Goal: Information Seeking & Learning: Learn about a topic

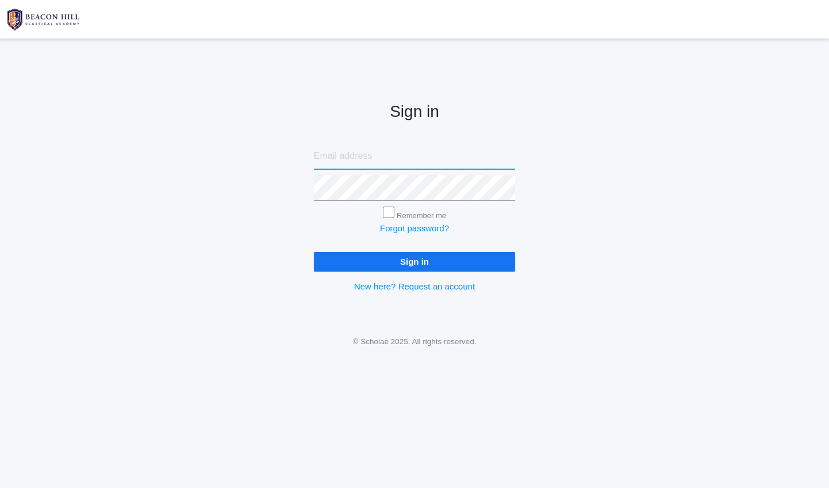
type input "[PERSON_NAME][EMAIL_ADDRESS][PERSON_NAME][DOMAIN_NAME]"
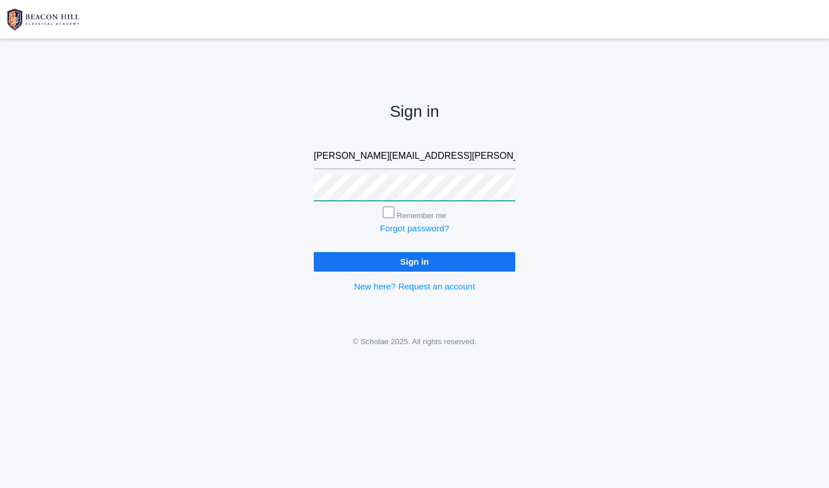
click at [414, 260] on input "Sign in" at bounding box center [414, 261] width 201 height 19
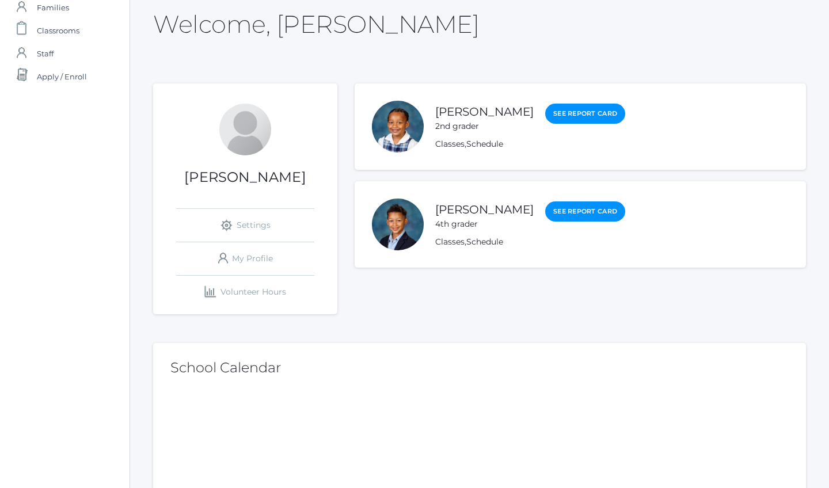
scroll to position [42, 0]
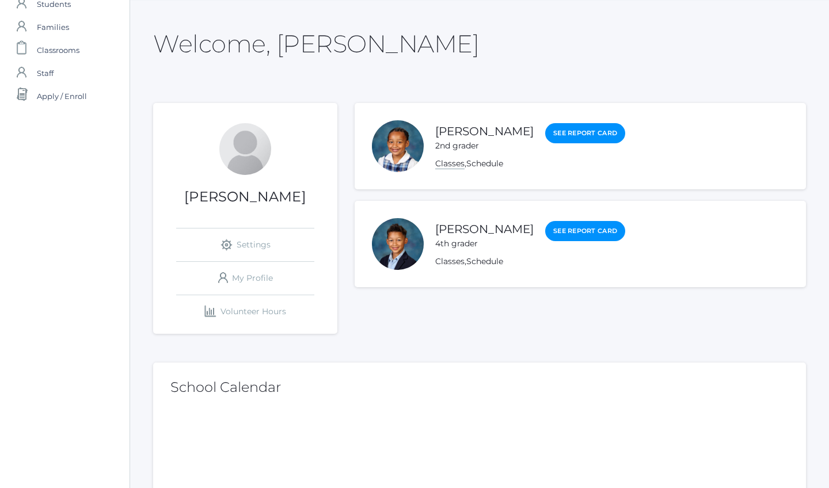
click at [446, 166] on link "Classes" at bounding box center [449, 163] width 29 height 11
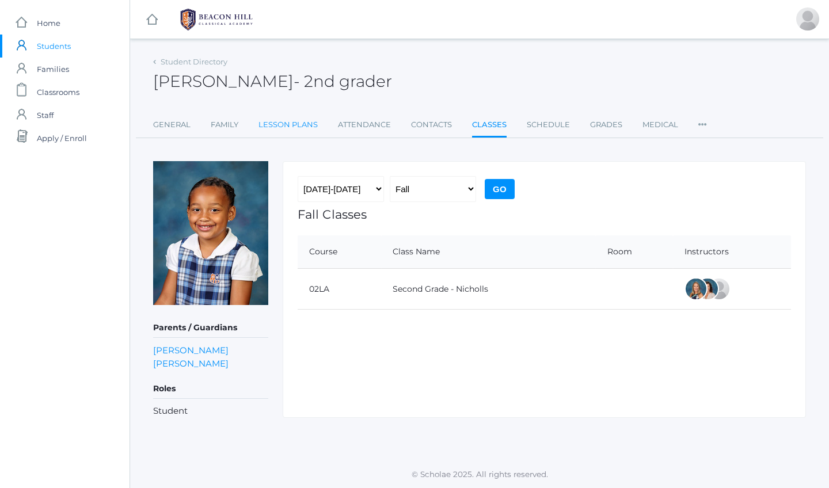
click at [296, 126] on link "Lesson Plans" at bounding box center [287, 124] width 59 height 23
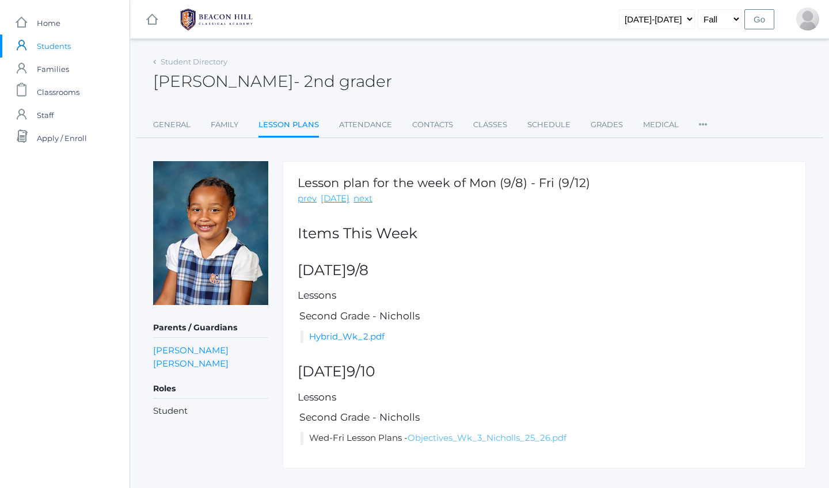
click at [441, 435] on link "Objectives_Wk_3_Nicholls_25_26.pdf" at bounding box center [486, 437] width 159 height 11
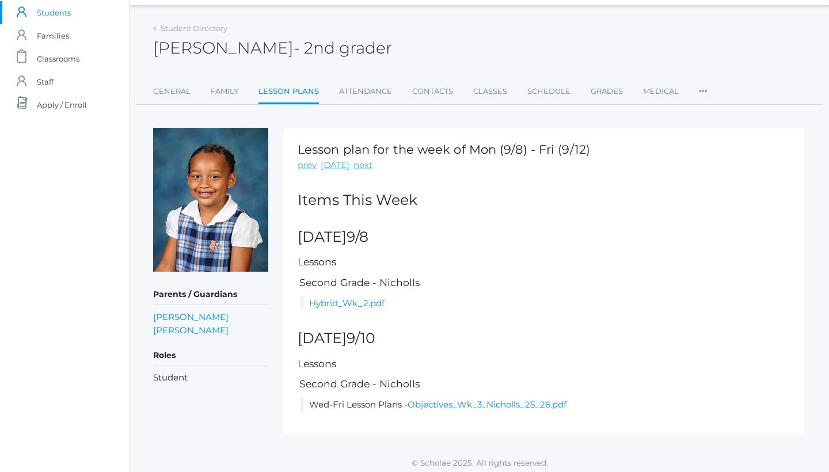
scroll to position [33, 0]
click at [340, 299] on link "Hybrid_Wk_2.pdf" at bounding box center [346, 303] width 75 height 11
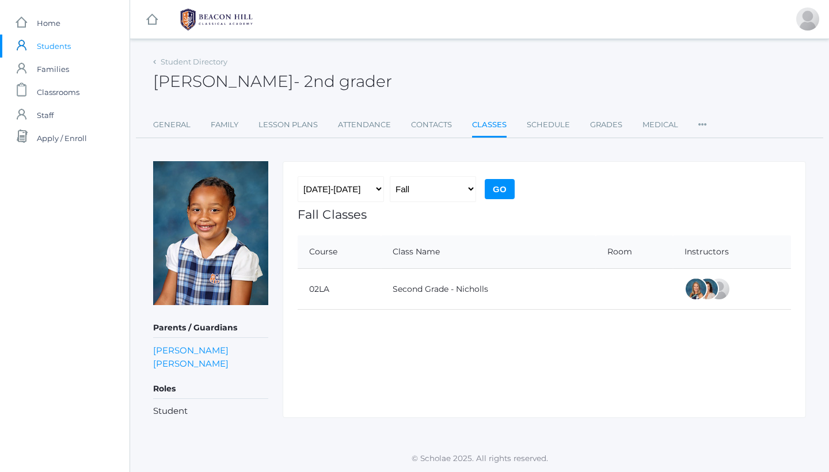
scroll to position [42, 0]
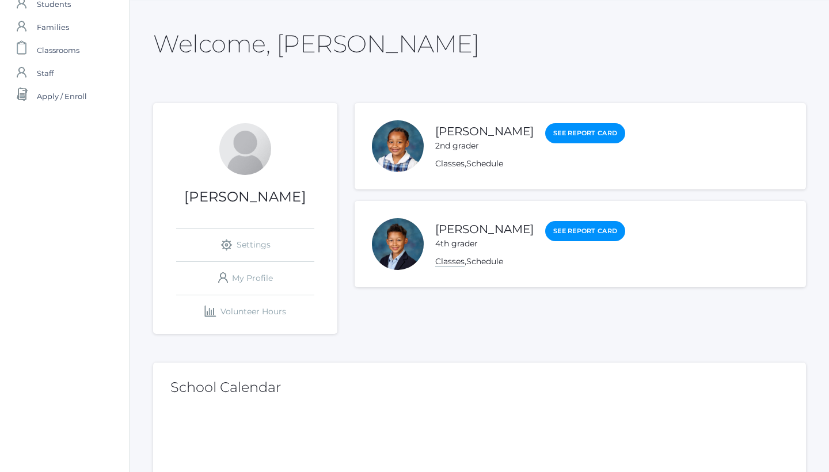
click at [454, 260] on link "Classes" at bounding box center [449, 261] width 29 height 11
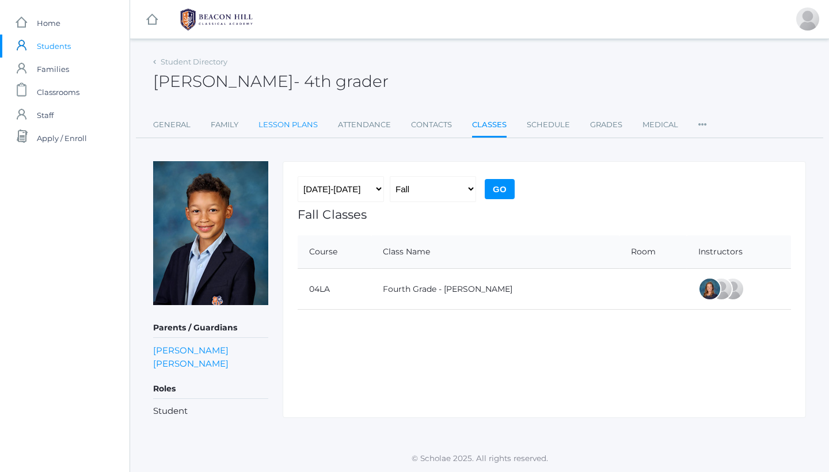
click at [297, 128] on link "Lesson Plans" at bounding box center [287, 124] width 59 height 23
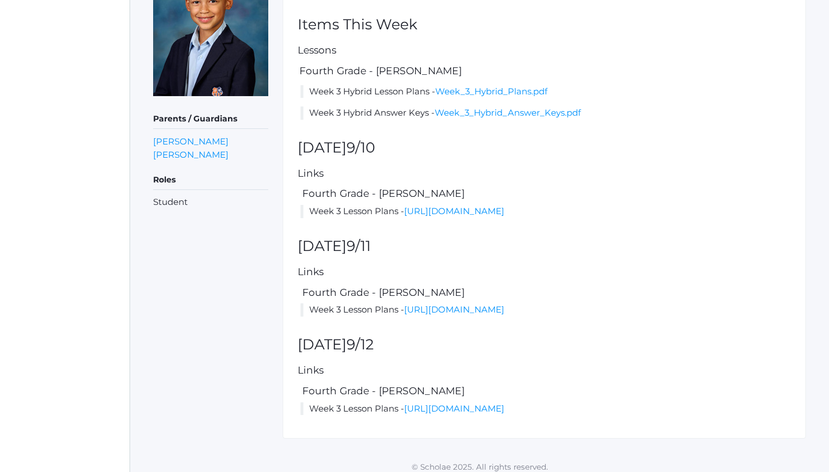
scroll to position [201, 0]
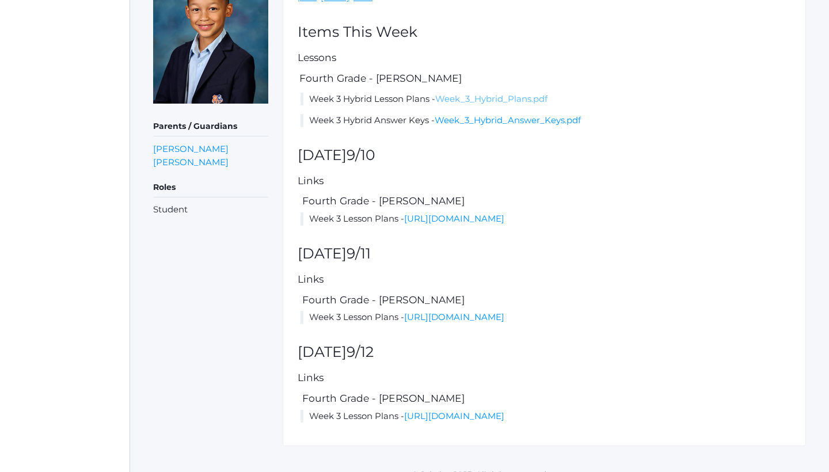
click at [470, 97] on link "Week_3_Hybrid_Plans.pdf" at bounding box center [491, 98] width 112 height 11
click at [431, 214] on link "[URL][DOMAIN_NAME]" at bounding box center [454, 218] width 100 height 11
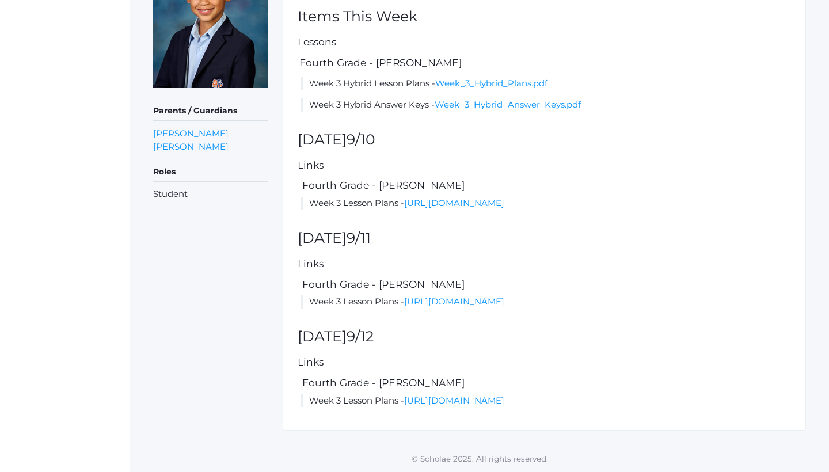
scroll to position [247, 0]
click at [462, 296] on link "[URL][DOMAIN_NAME]" at bounding box center [454, 301] width 100 height 11
click at [431, 395] on link "[URL][DOMAIN_NAME]" at bounding box center [454, 400] width 100 height 11
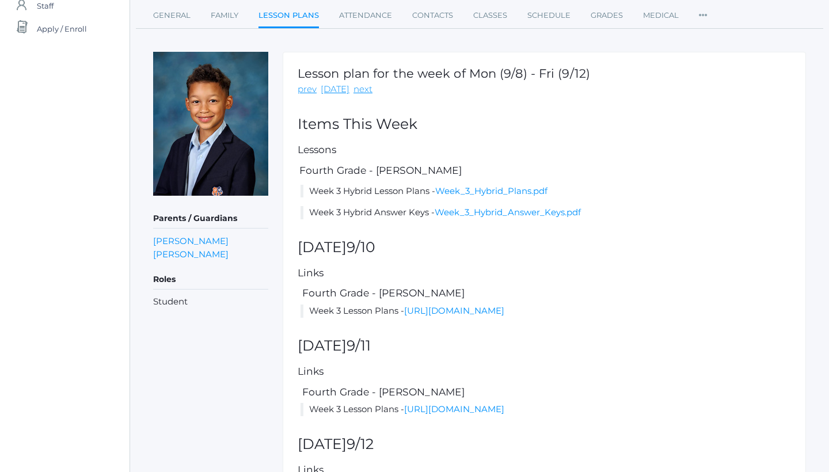
scroll to position [35, 0]
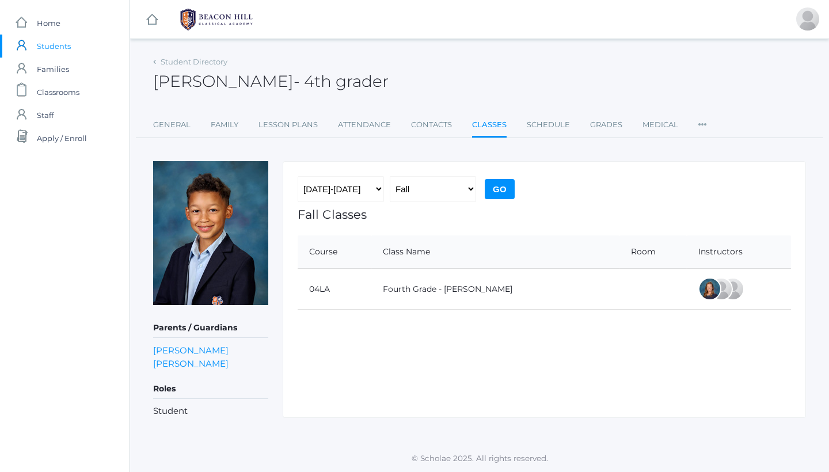
scroll to position [42, 0]
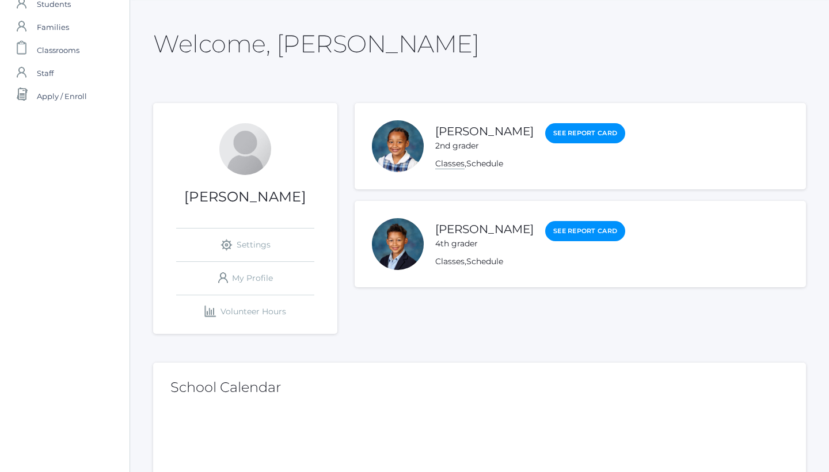
click at [447, 162] on link "Classes" at bounding box center [449, 163] width 29 height 11
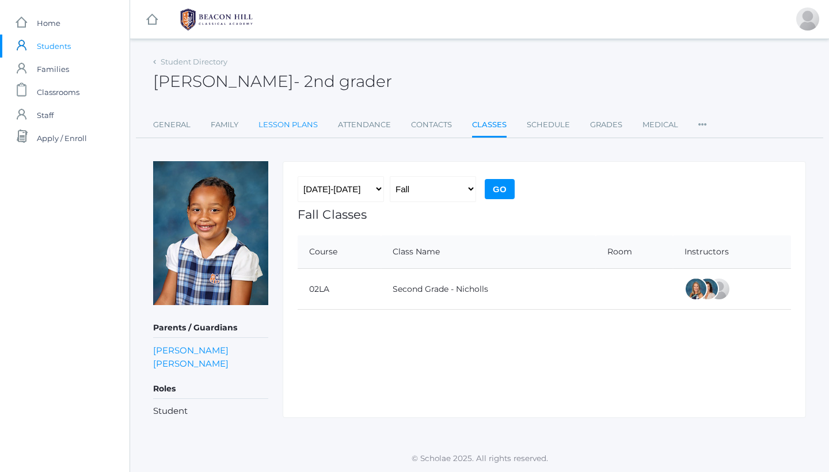
click at [277, 125] on link "Lesson Plans" at bounding box center [287, 124] width 59 height 23
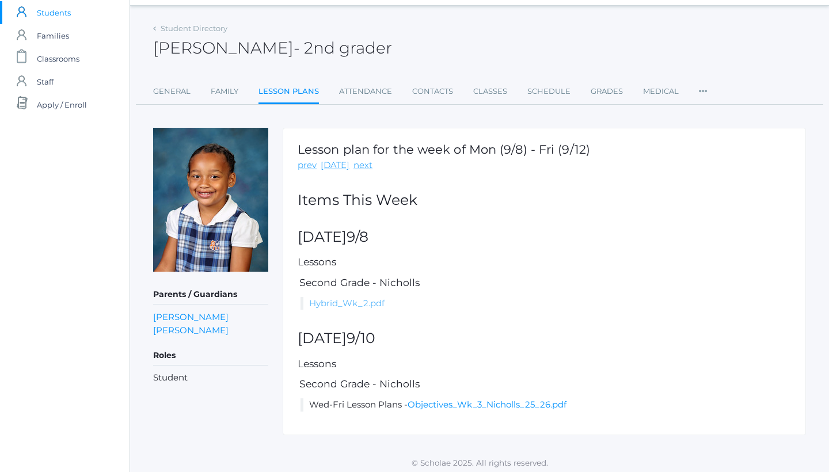
scroll to position [33, 0]
click at [456, 401] on link "Objectives_Wk_3_Nicholls_25_26.pdf" at bounding box center [486, 404] width 159 height 11
